Goal: Information Seeking & Learning: Learn about a topic

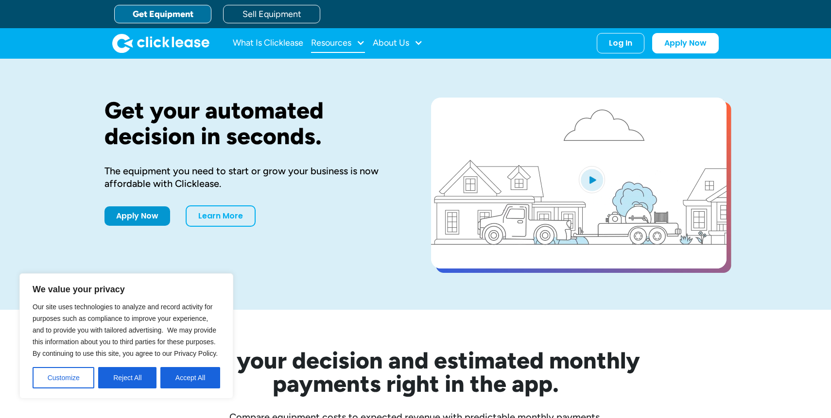
click at [351, 43] on div "Resources" at bounding box center [331, 43] width 40 height 0
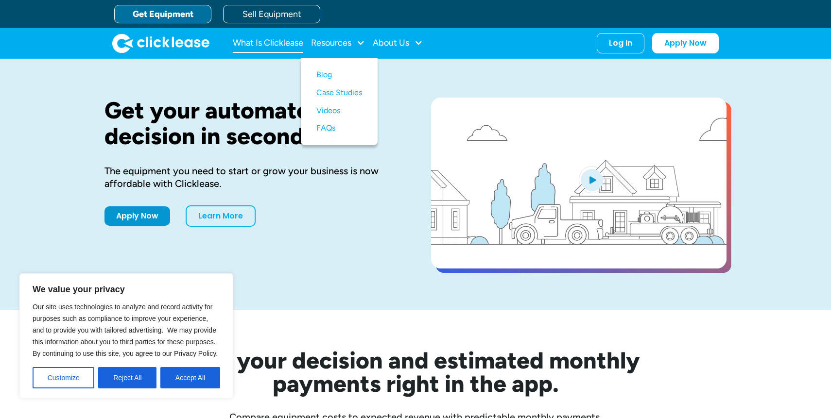
click at [272, 40] on link "What Is Clicklease" at bounding box center [268, 43] width 70 height 19
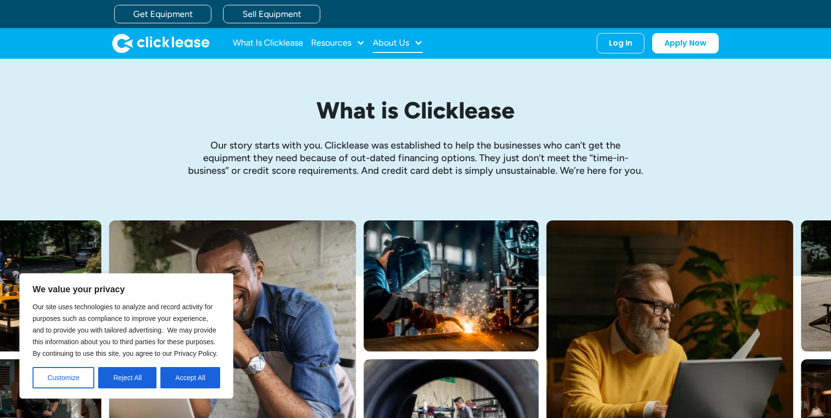
click at [397, 43] on div "About Us" at bounding box center [391, 43] width 36 height 0
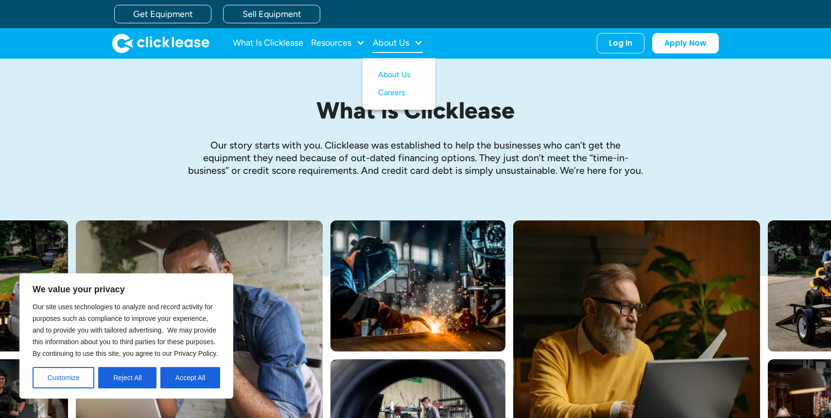
click at [397, 43] on div "About Us" at bounding box center [391, 43] width 36 height 0
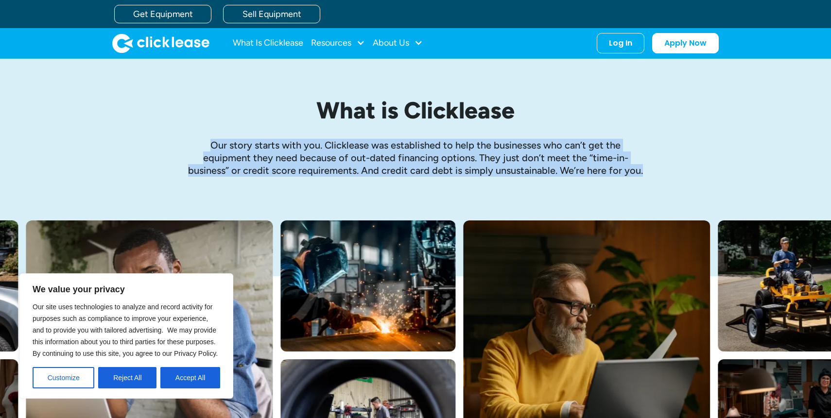
drag, startPoint x: 348, startPoint y: 133, endPoint x: 473, endPoint y: 189, distance: 137.0
click at [473, 189] on div "What is Clicklease Our story starts with you. Clicklease was established to hel…" at bounding box center [415, 140] width 622 height 162
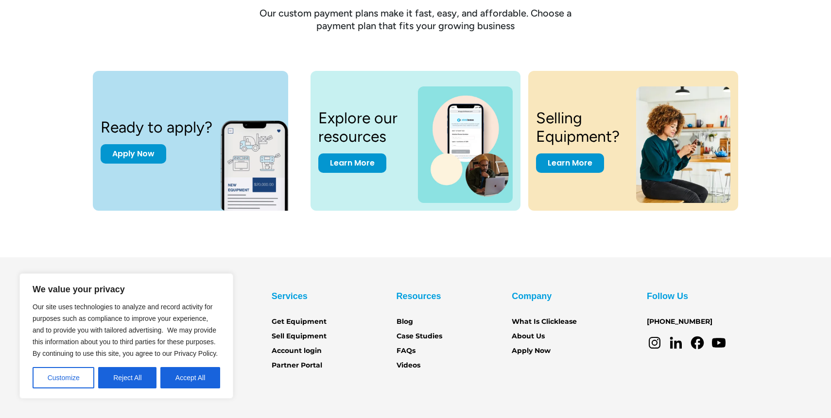
scroll to position [1356, 0]
